Goal: Navigation & Orientation: Go to known website

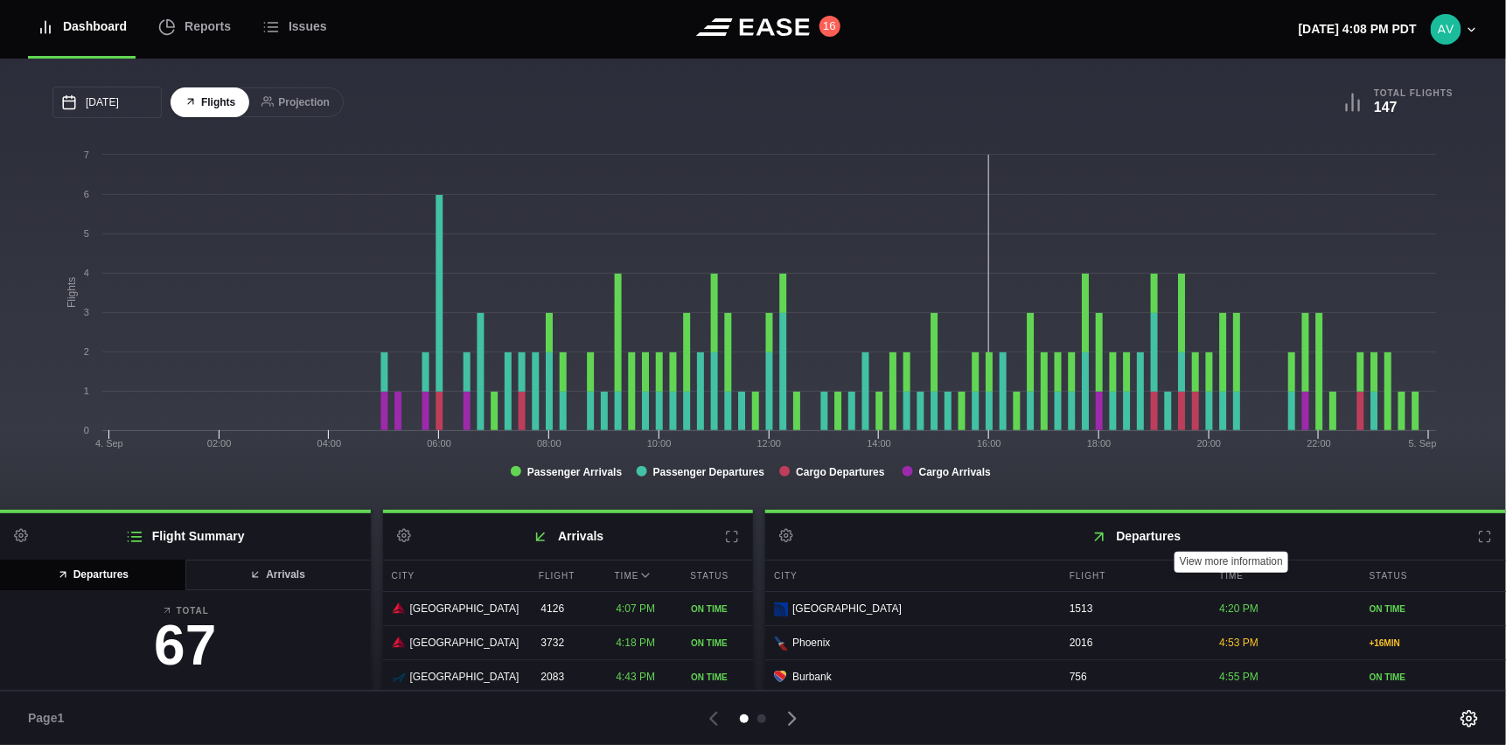
click at [1481, 534] on icon at bounding box center [1485, 537] width 10 height 10
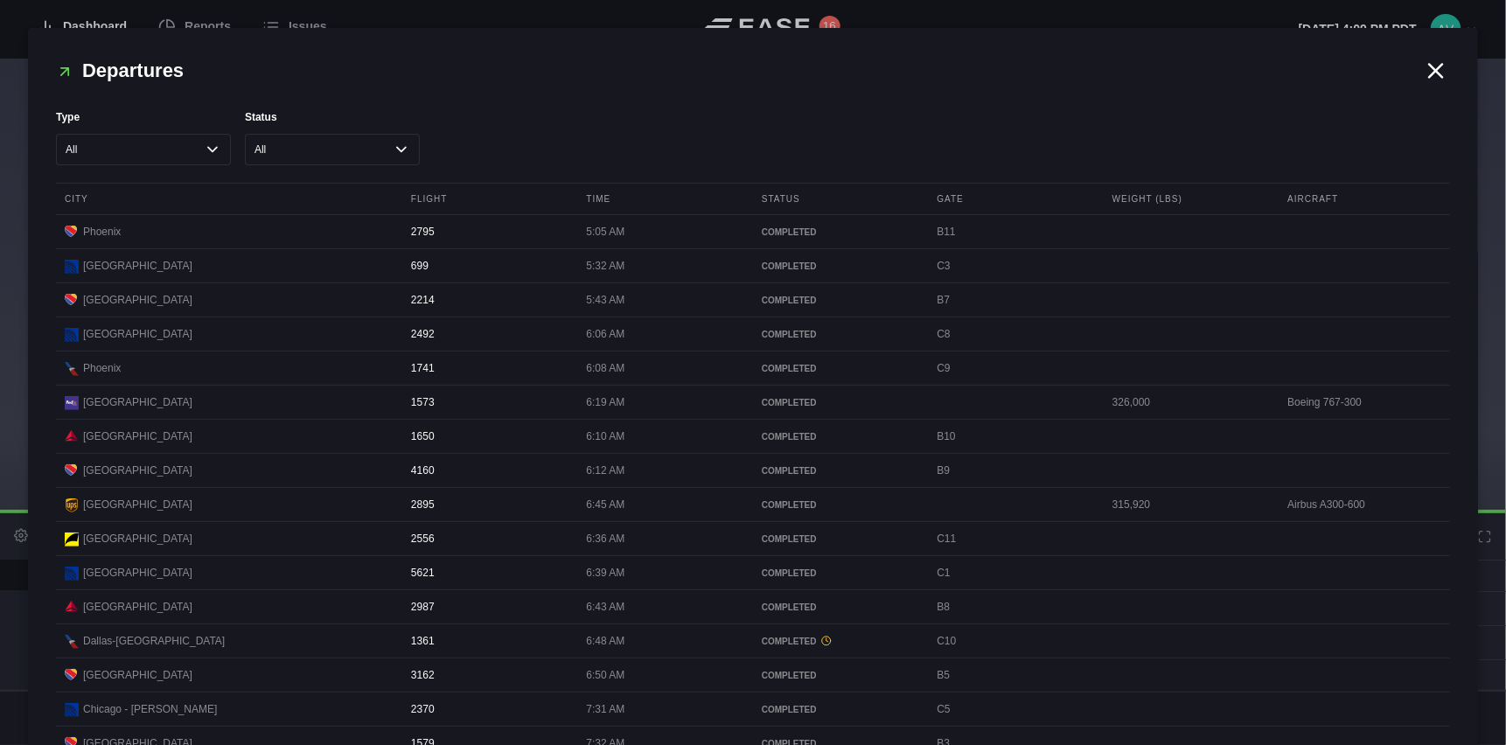
click at [1435, 77] on icon at bounding box center [1436, 70] width 13 height 13
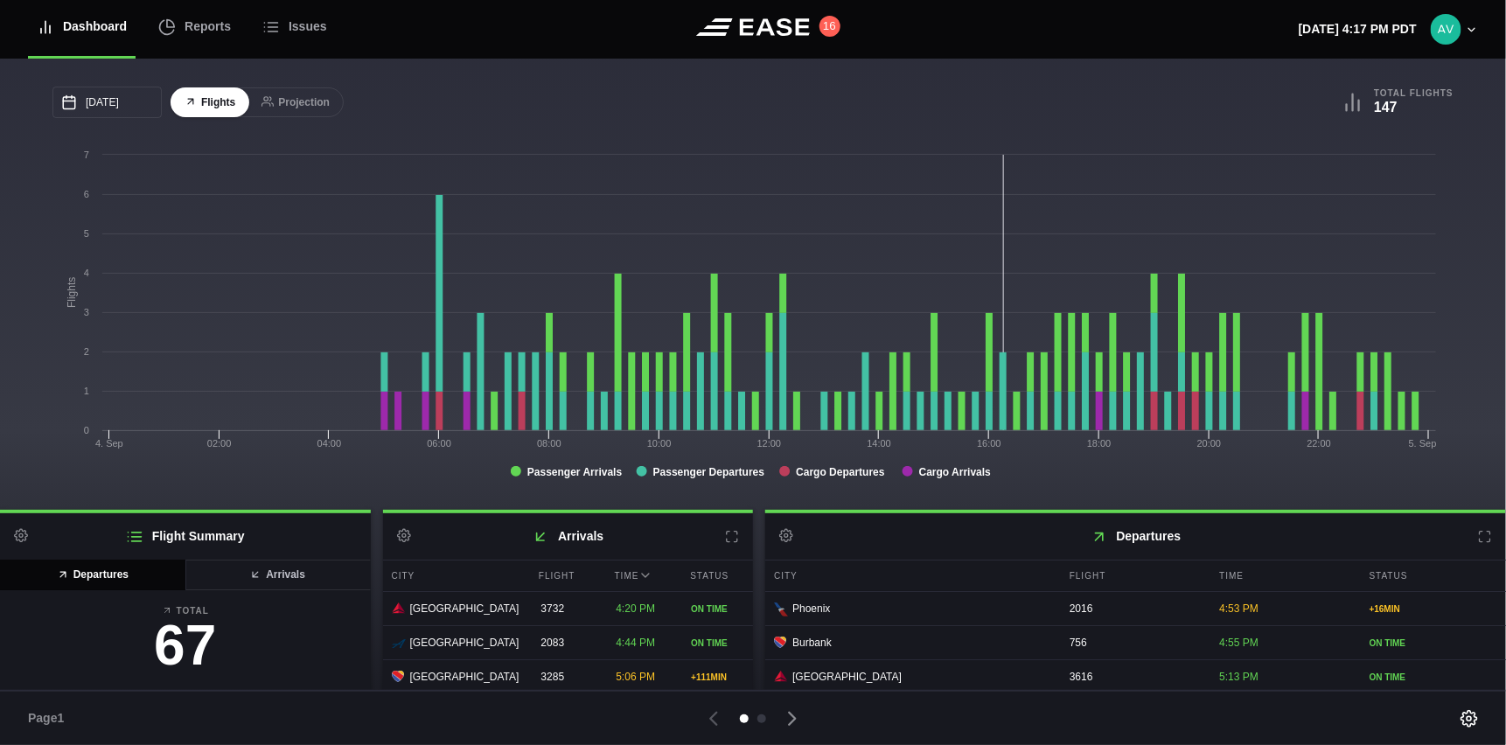
click at [733, 541] on icon at bounding box center [732, 537] width 10 height 10
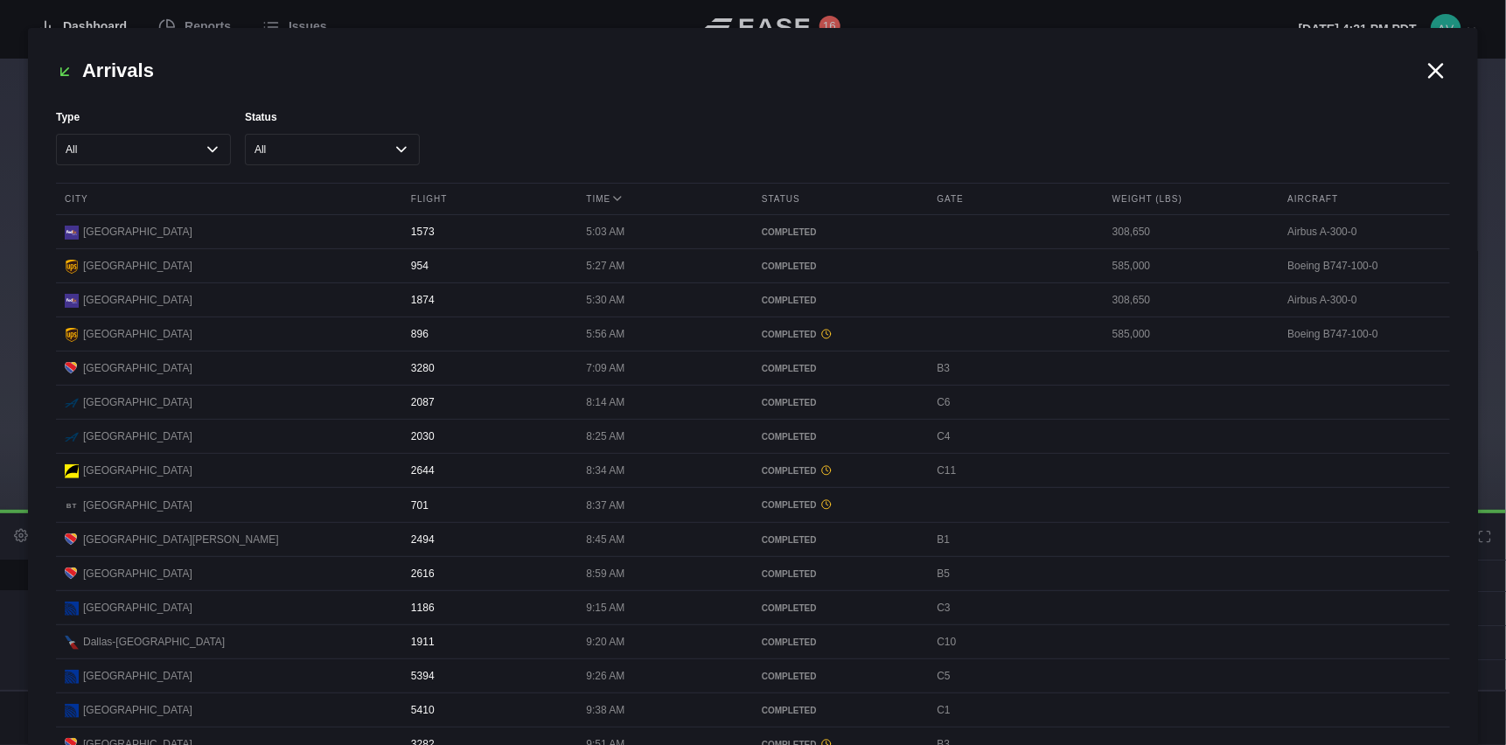
click at [1430, 64] on icon at bounding box center [1436, 70] width 13 height 13
